Goal: Information Seeking & Learning: Learn about a topic

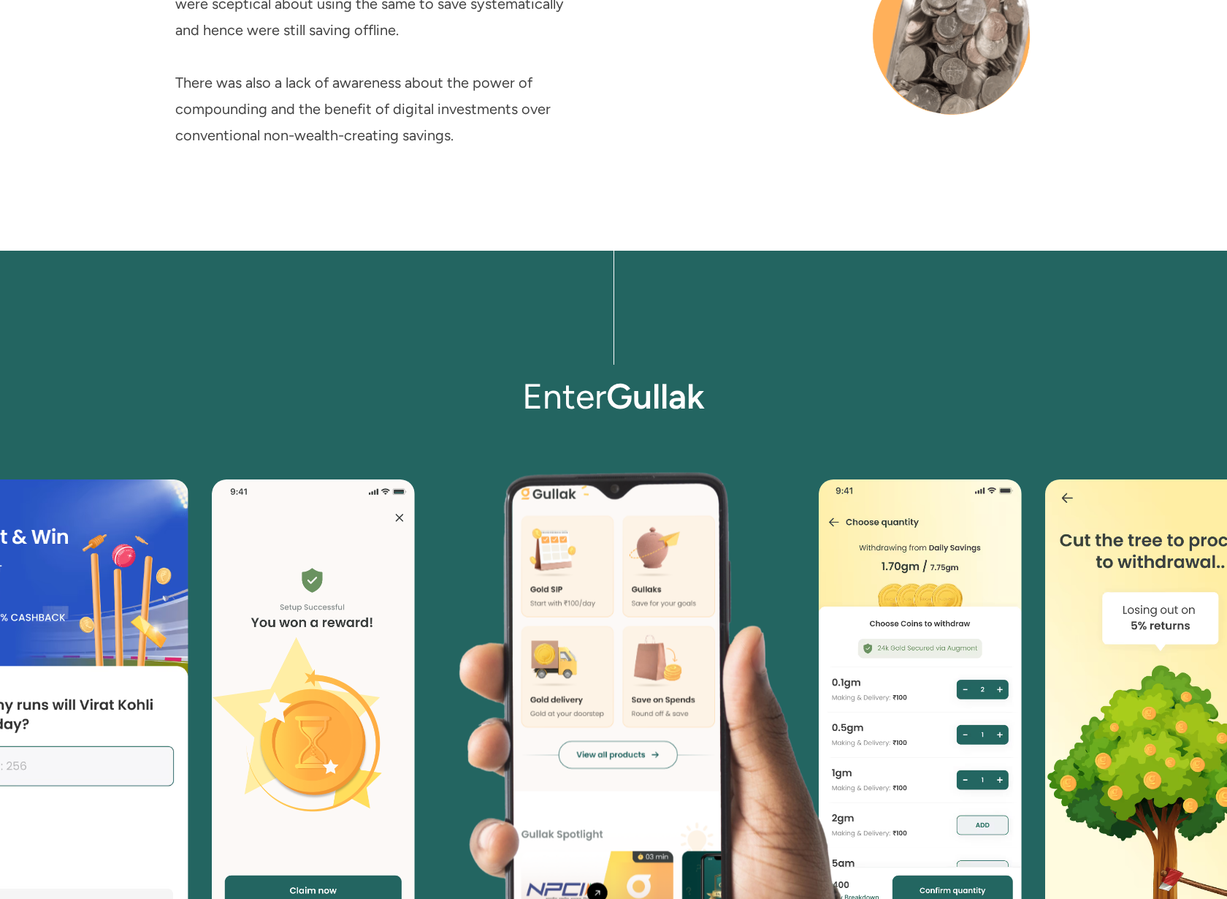
scroll to position [3481, 0]
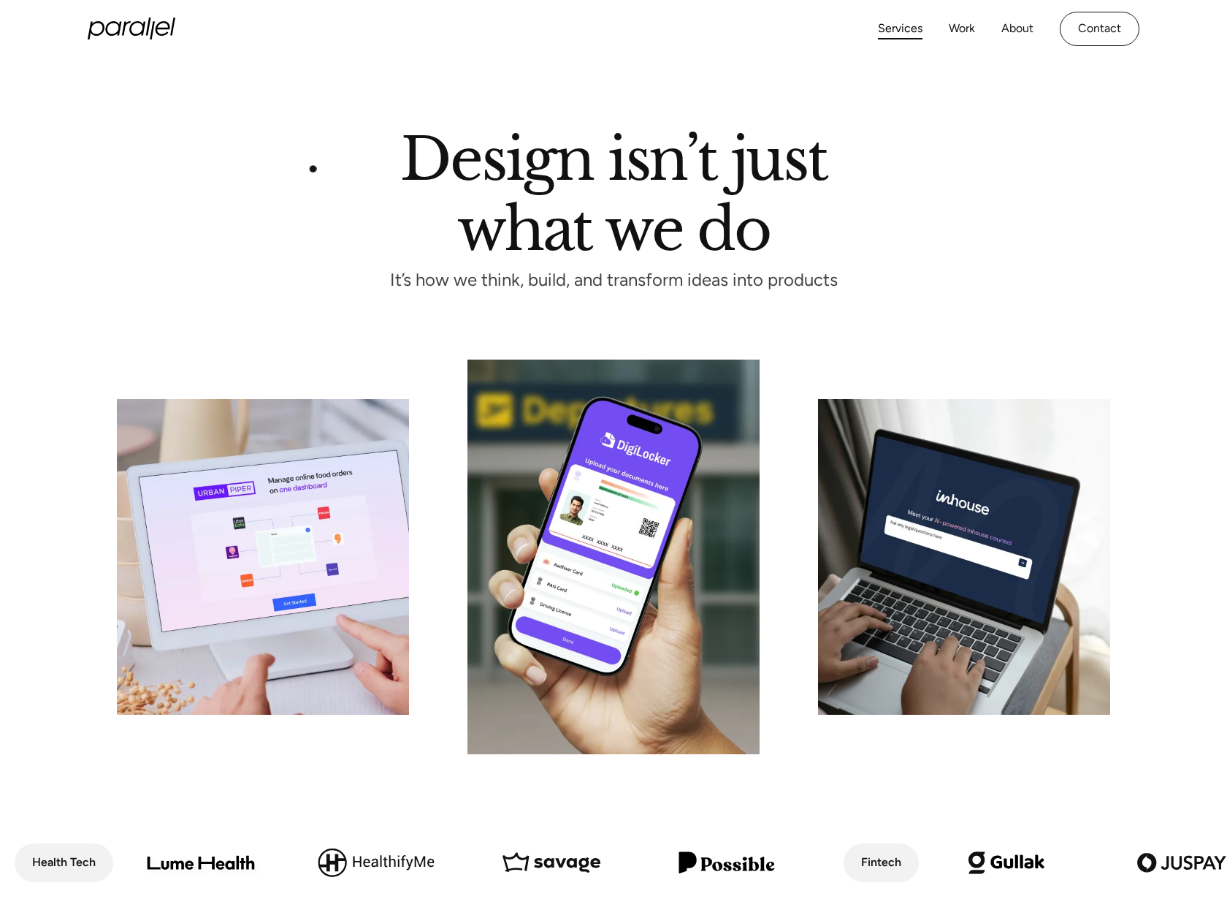
click at [300, 182] on div "Design isn’t just what we do It’s how we think, build, and transform ideas into…" at bounding box center [614, 209] width 994 height 156
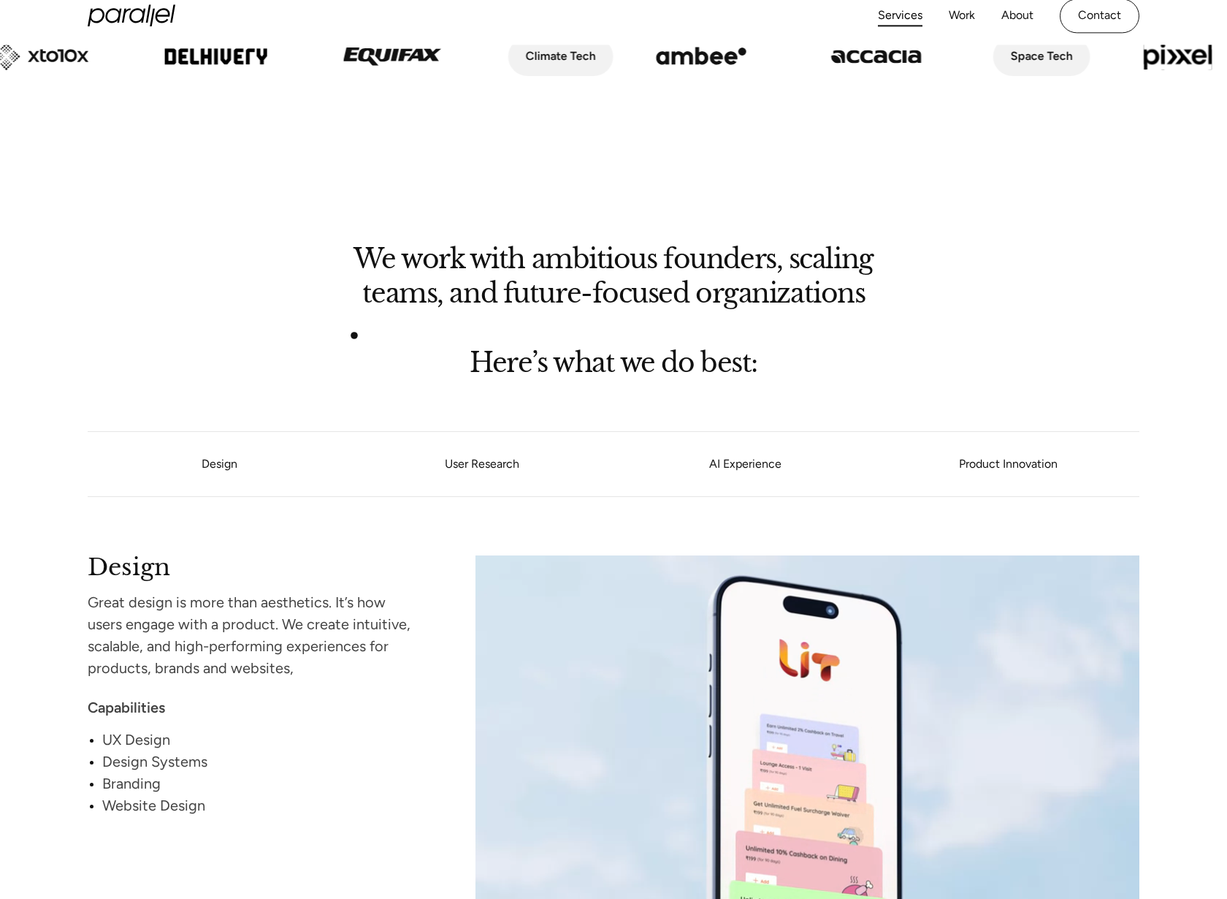
scroll to position [1178, 0]
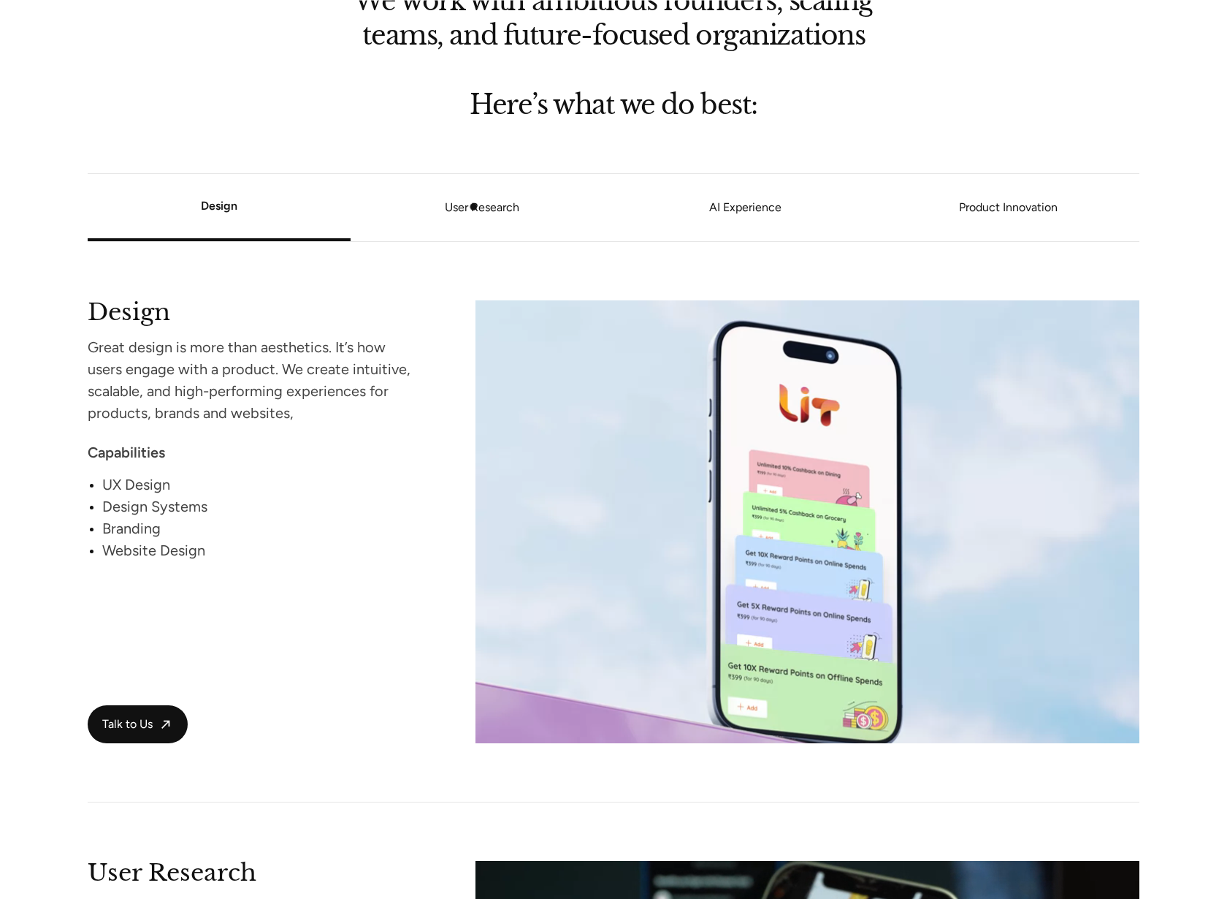
click at [483, 195] on li "User Research" at bounding box center [482, 208] width 263 height 56
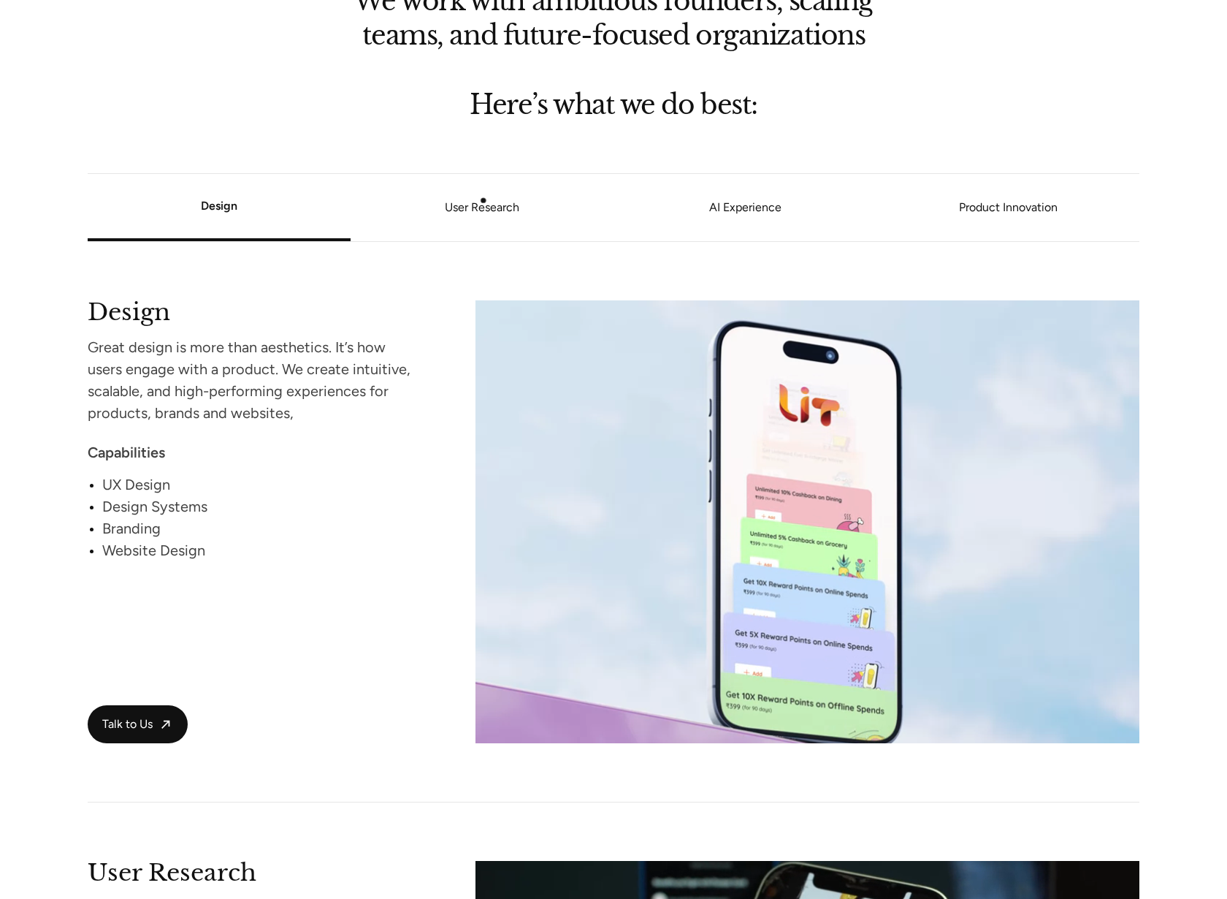
click at [484, 203] on link "User Research" at bounding box center [482, 207] width 263 height 9
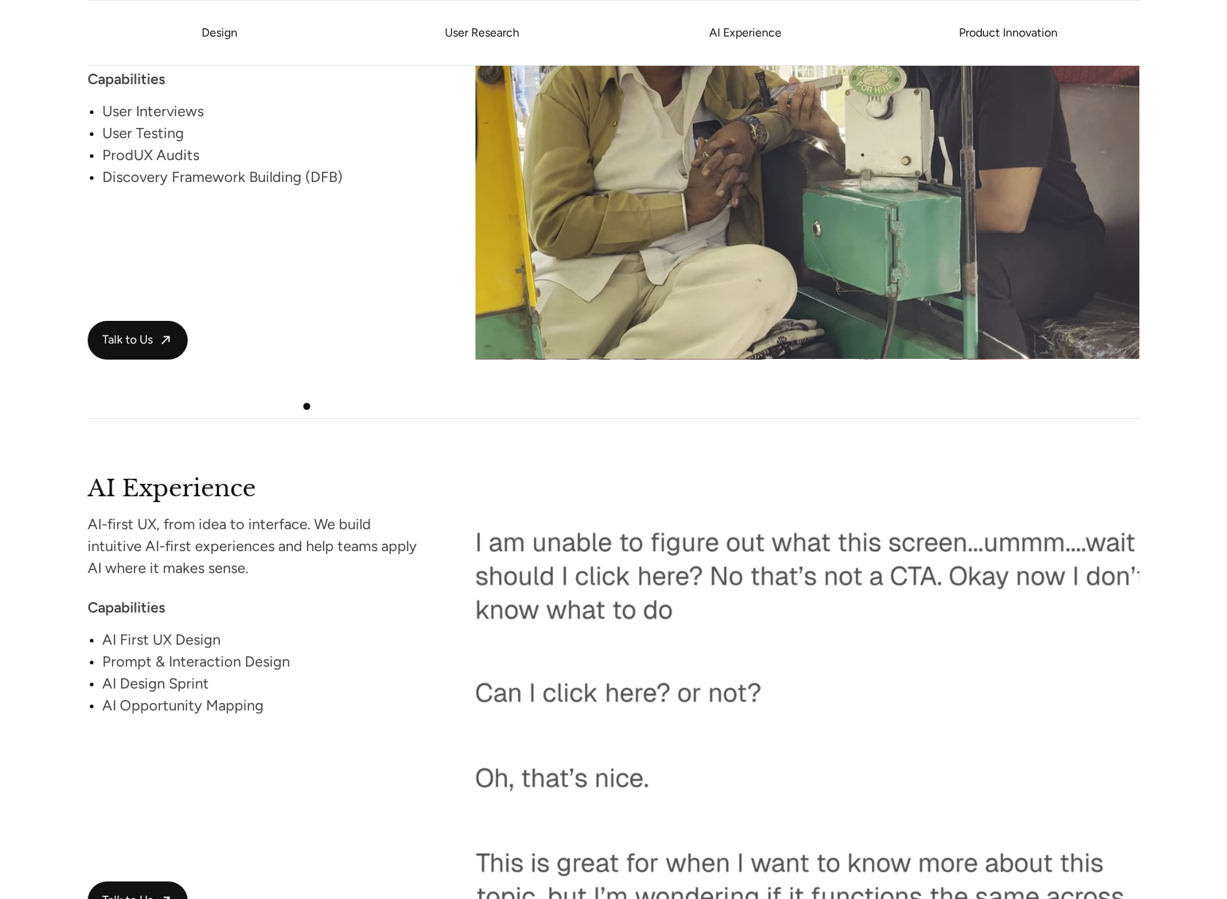
scroll to position [2142, 0]
